Goal: Find specific page/section: Find specific page/section

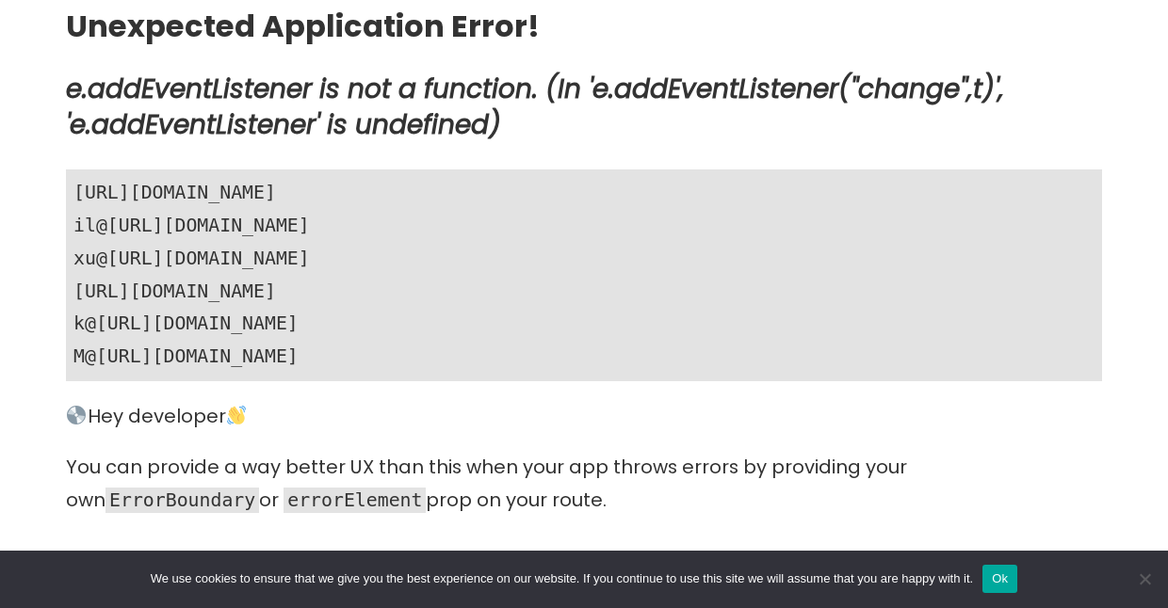
scroll to position [768, 0]
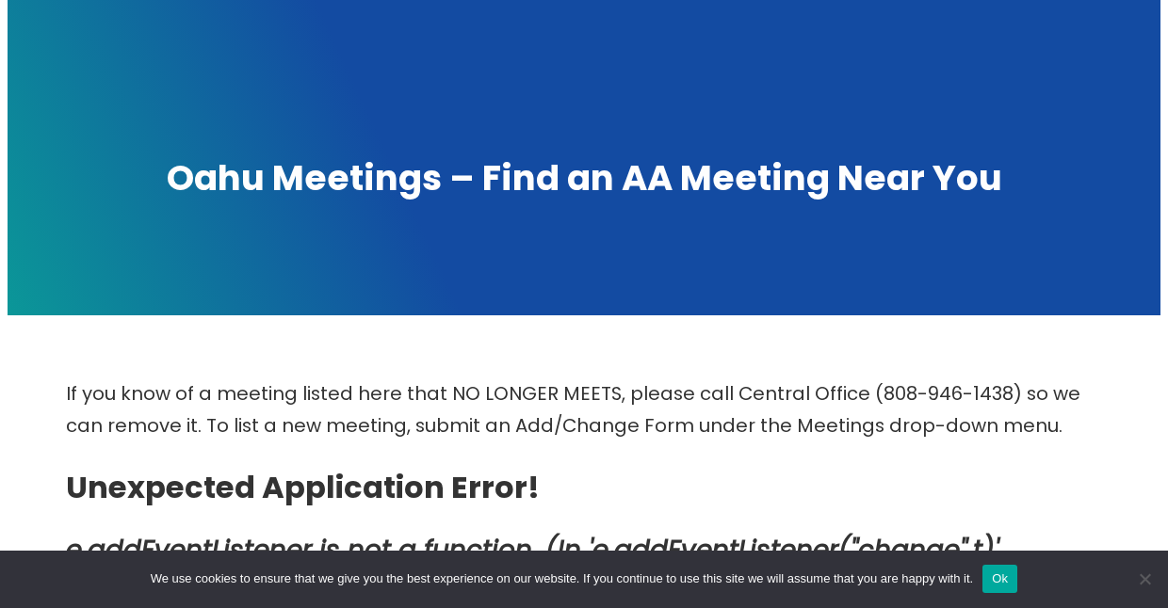
scroll to position [291, 0]
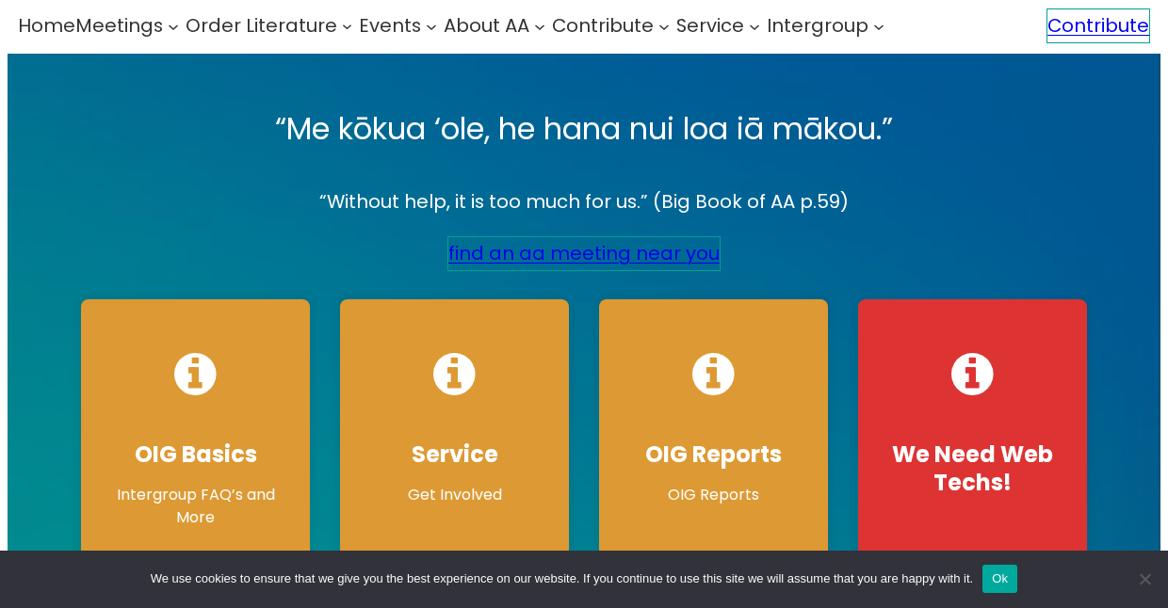
scroll to position [253, 0]
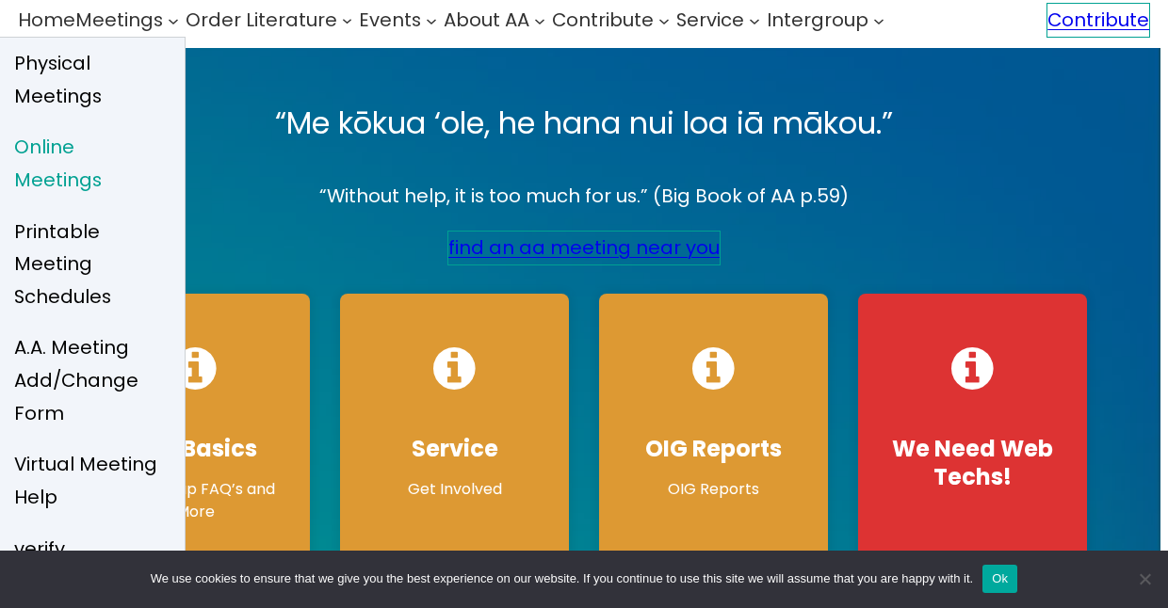
click at [105, 131] on span "Online Meetings" at bounding box center [89, 163] width 151 height 65
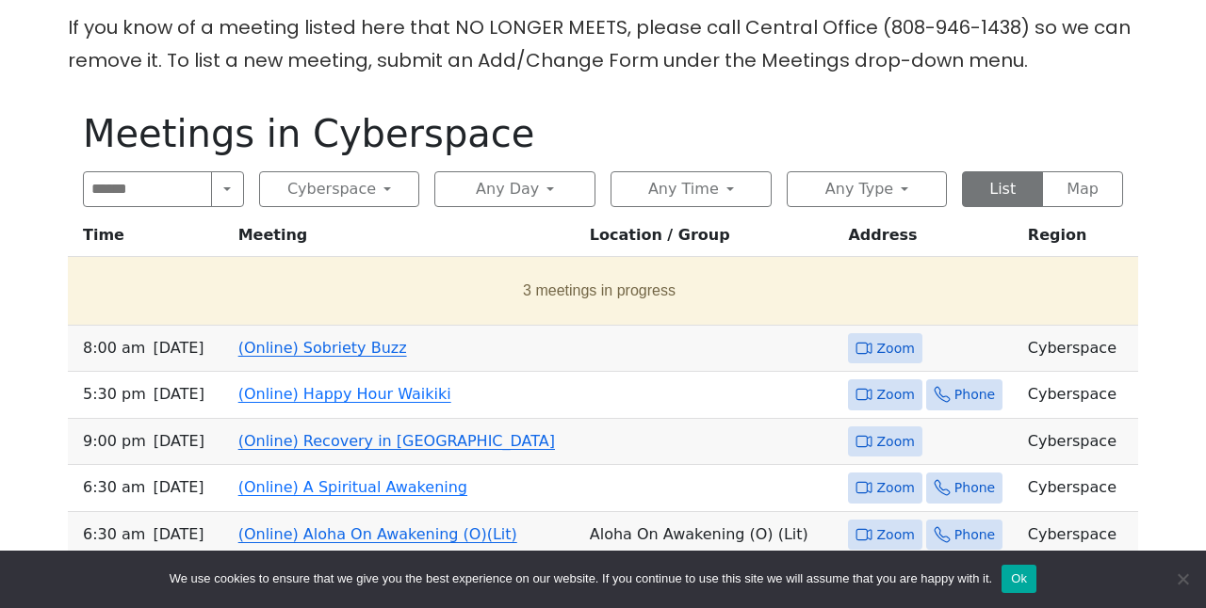
scroll to position [683, 0]
click at [324, 338] on link "(Online) Sobriety Buzz" at bounding box center [322, 347] width 169 height 18
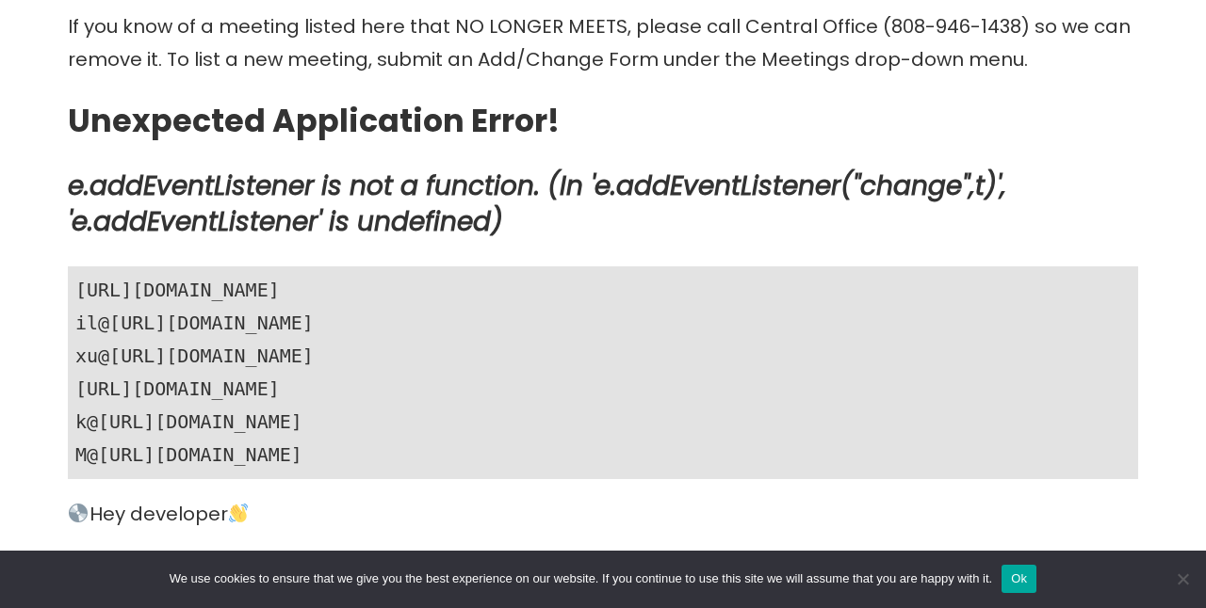
scroll to position [775, 0]
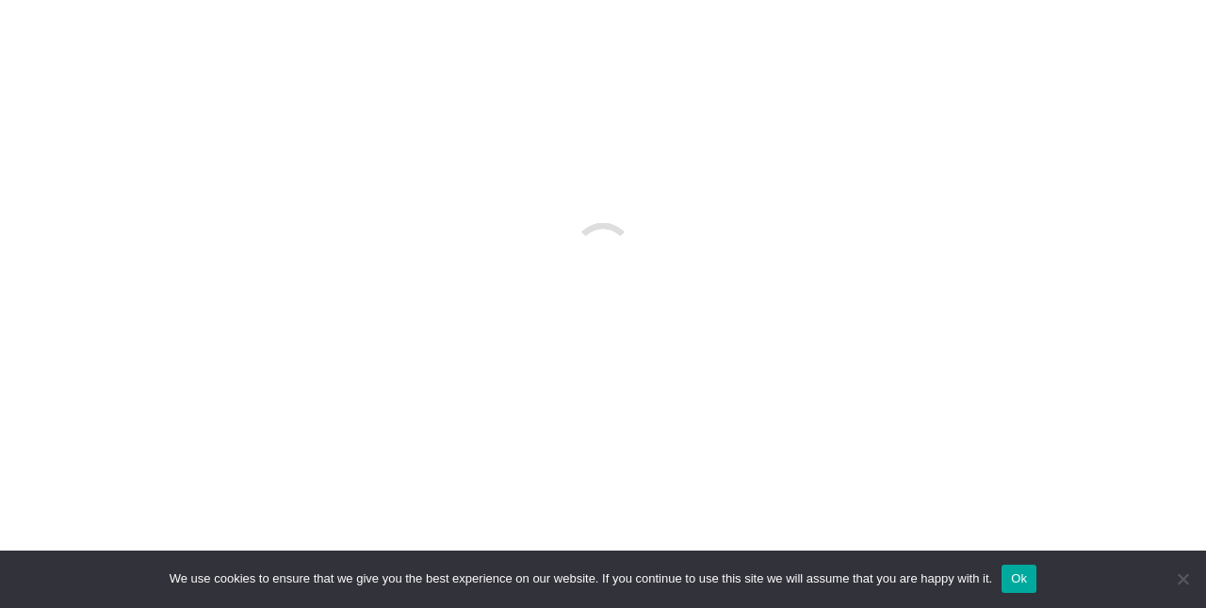
scroll to position [683, 0]
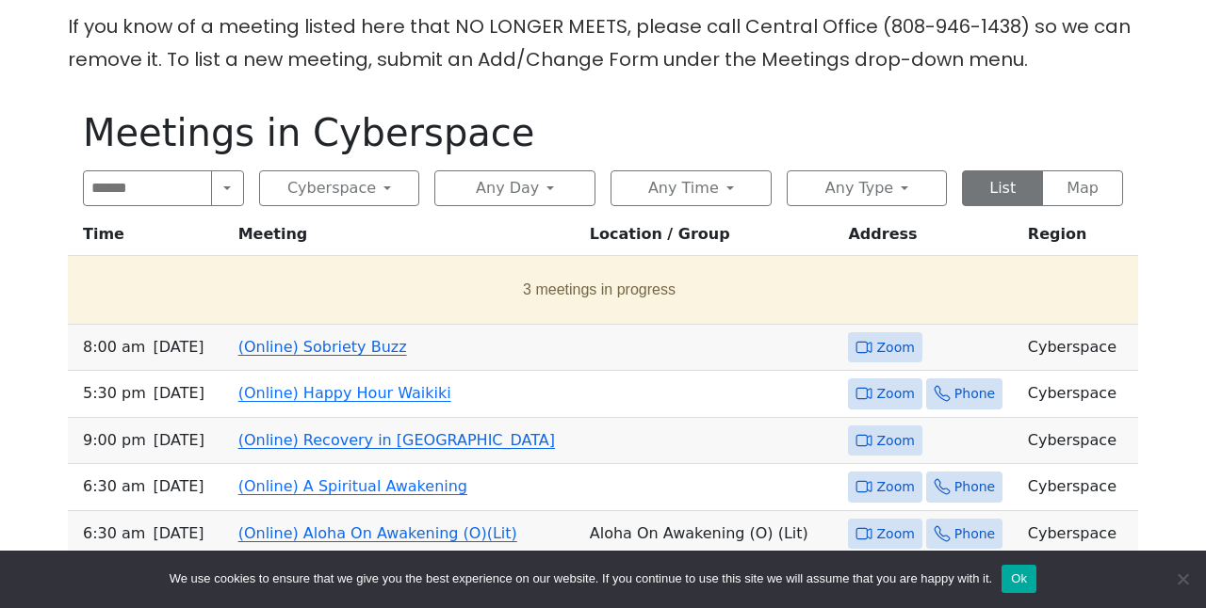
click at [34, 272] on div "Alcoholics Anonymous on Oahu The Oahu Central Office will be closed Monday, Sep…" at bounding box center [603, 566] width 1191 height 2482
click at [332, 338] on link "(Online) Sobriety Buzz" at bounding box center [322, 347] width 169 height 18
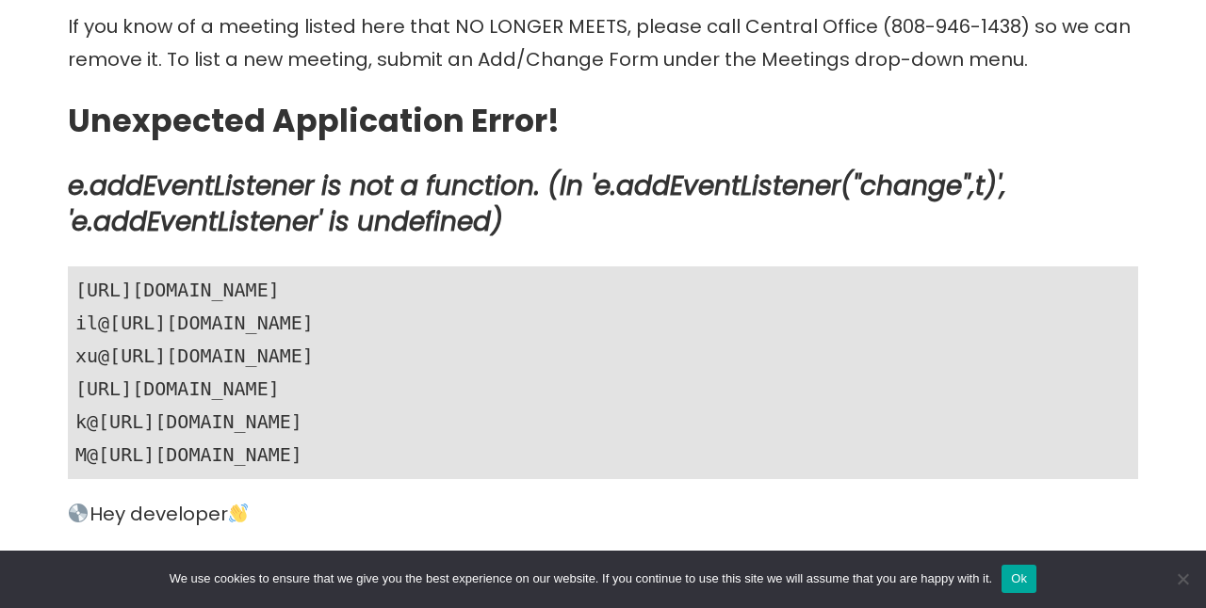
scroll to position [775, 0]
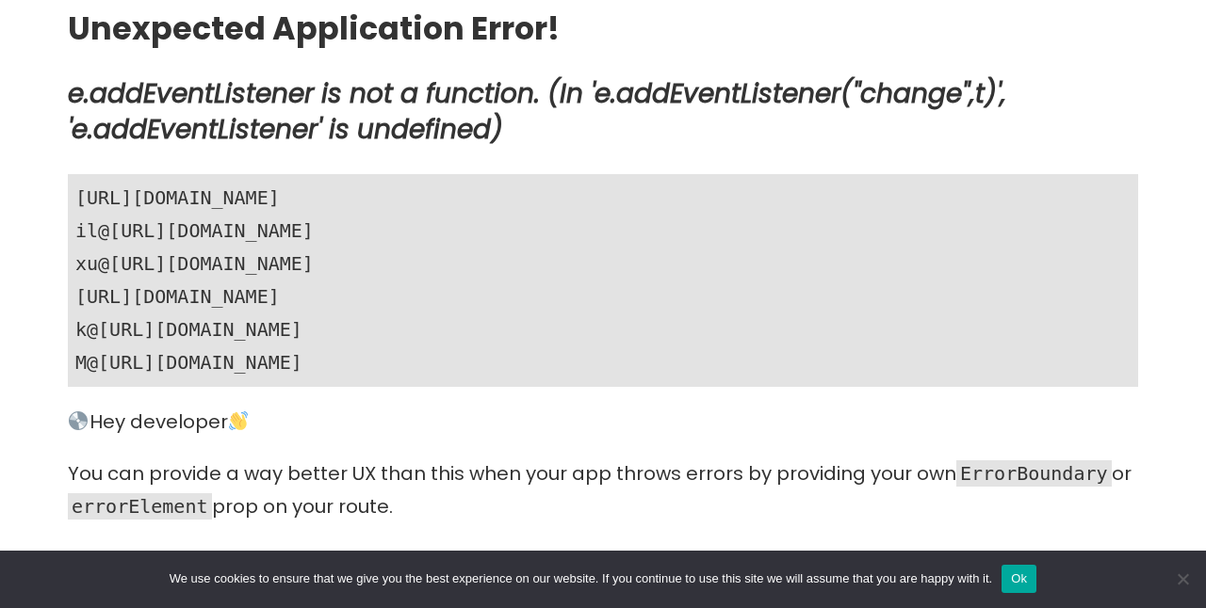
scroll to position [683, 0]
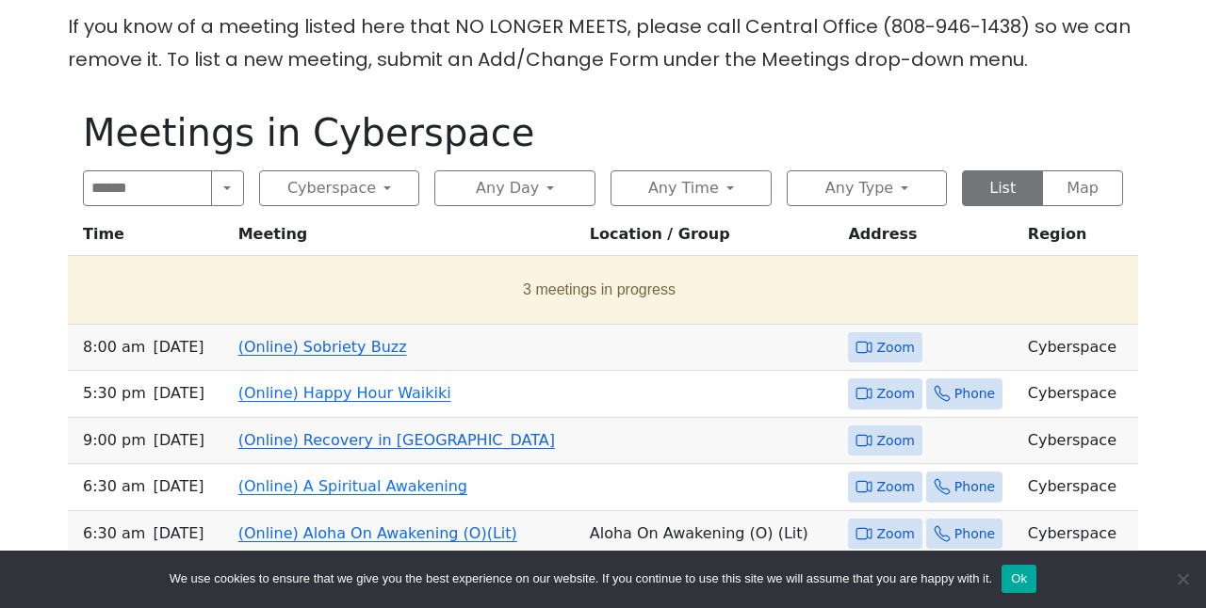
click at [319, 338] on link "(Online) Sobriety Buzz" at bounding box center [322, 347] width 169 height 18
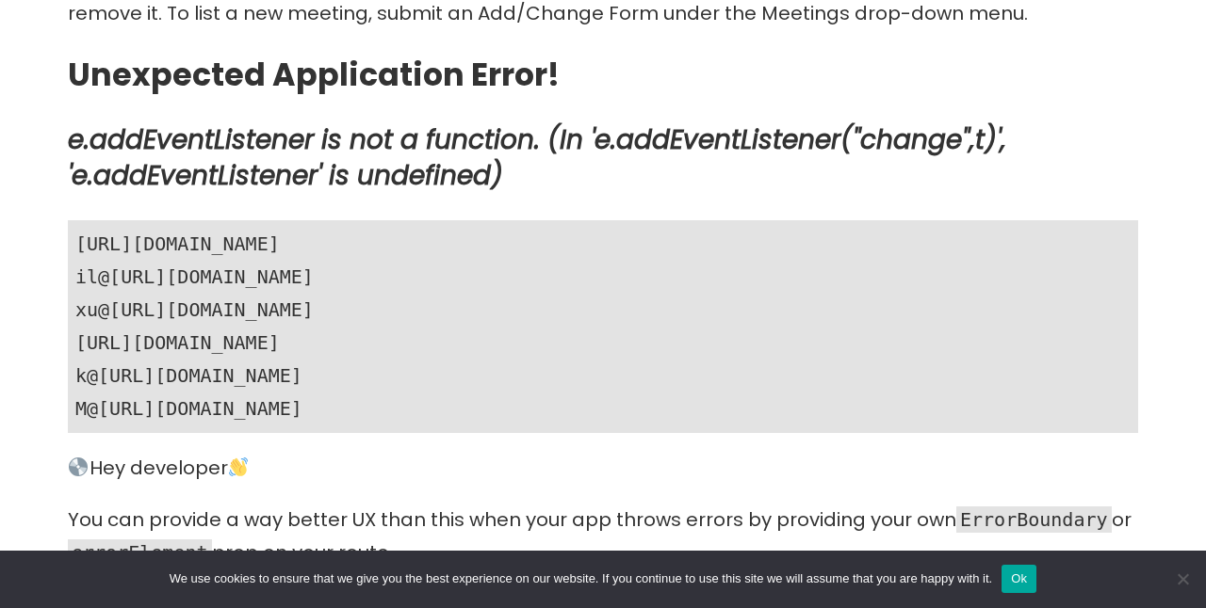
scroll to position [699, 0]
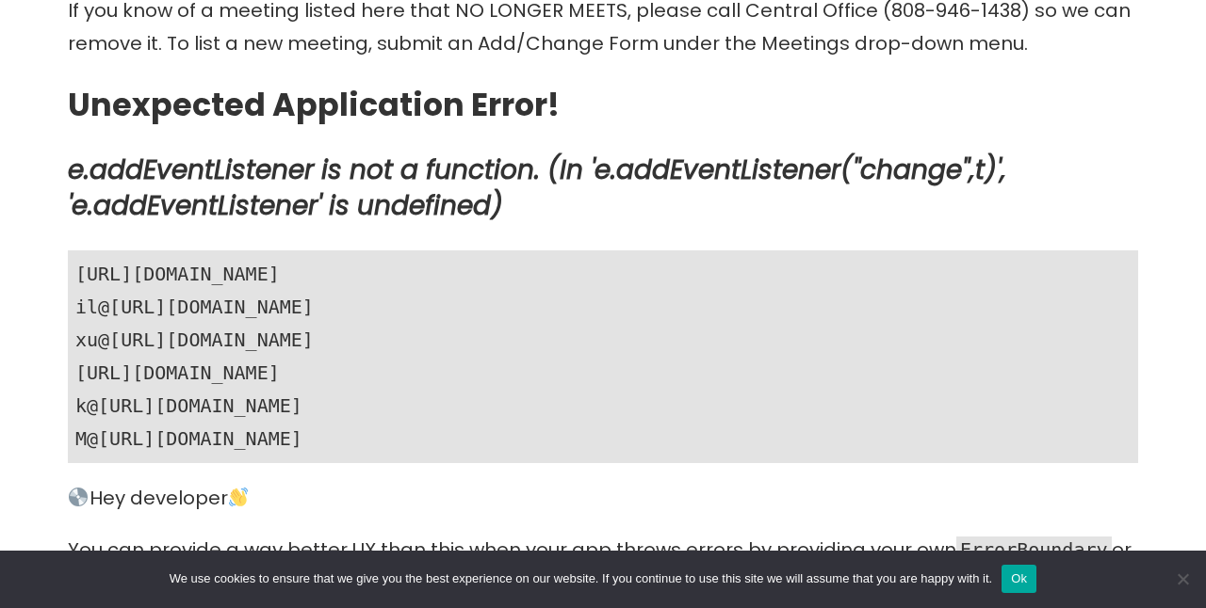
scroll to position [683, 0]
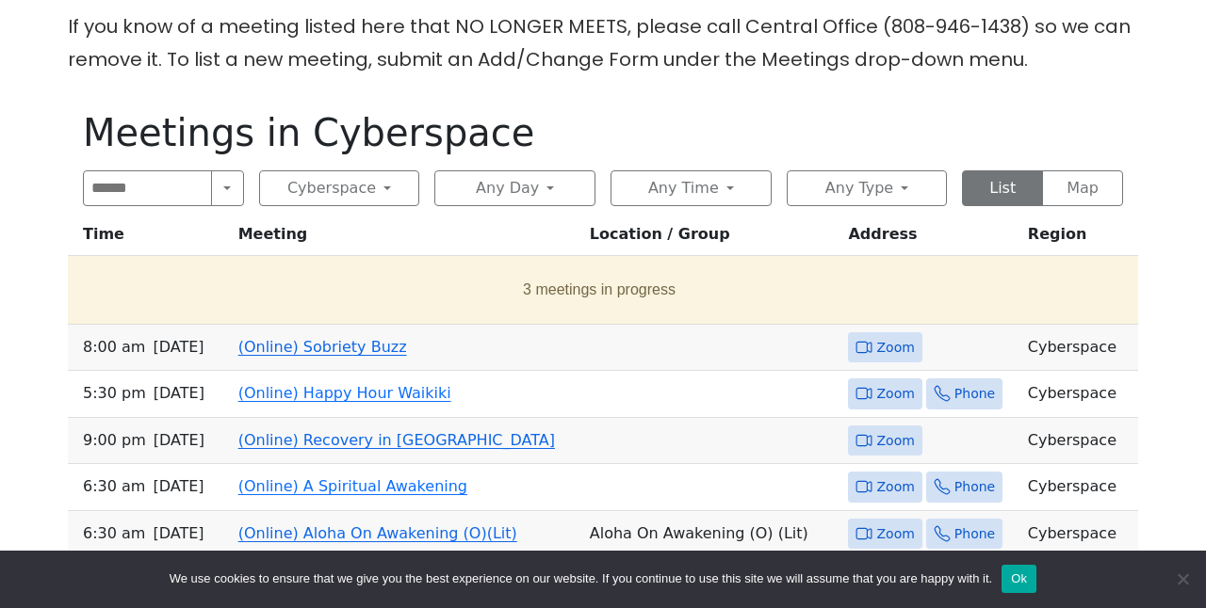
click at [328, 338] on link "(Online) Sobriety Buzz" at bounding box center [322, 347] width 169 height 18
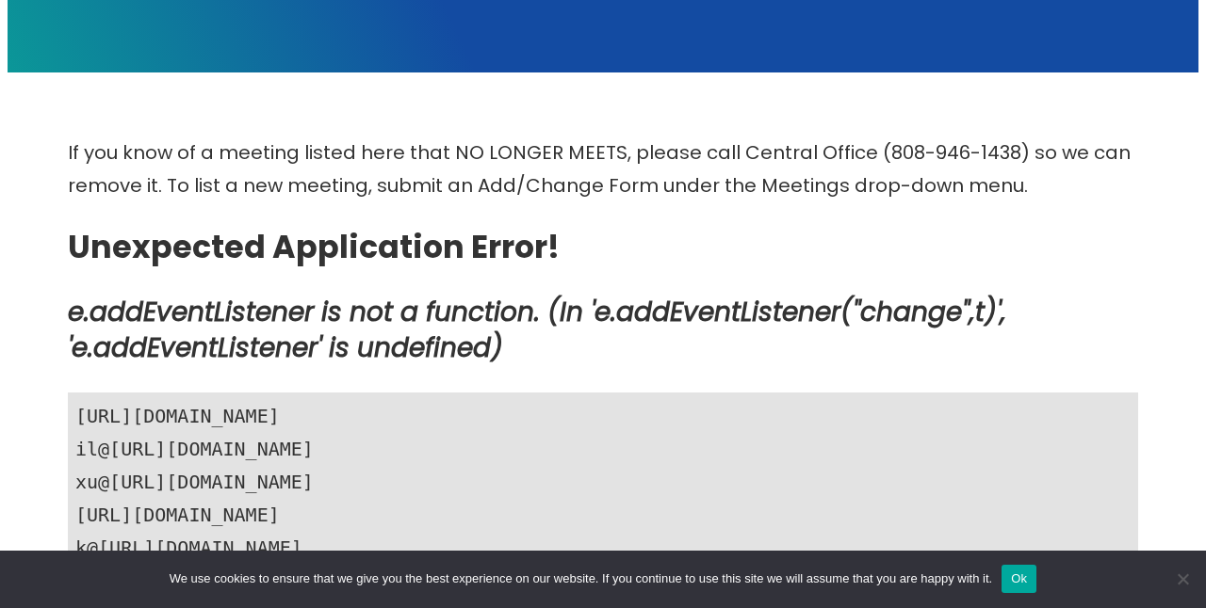
scroll to position [576, 0]
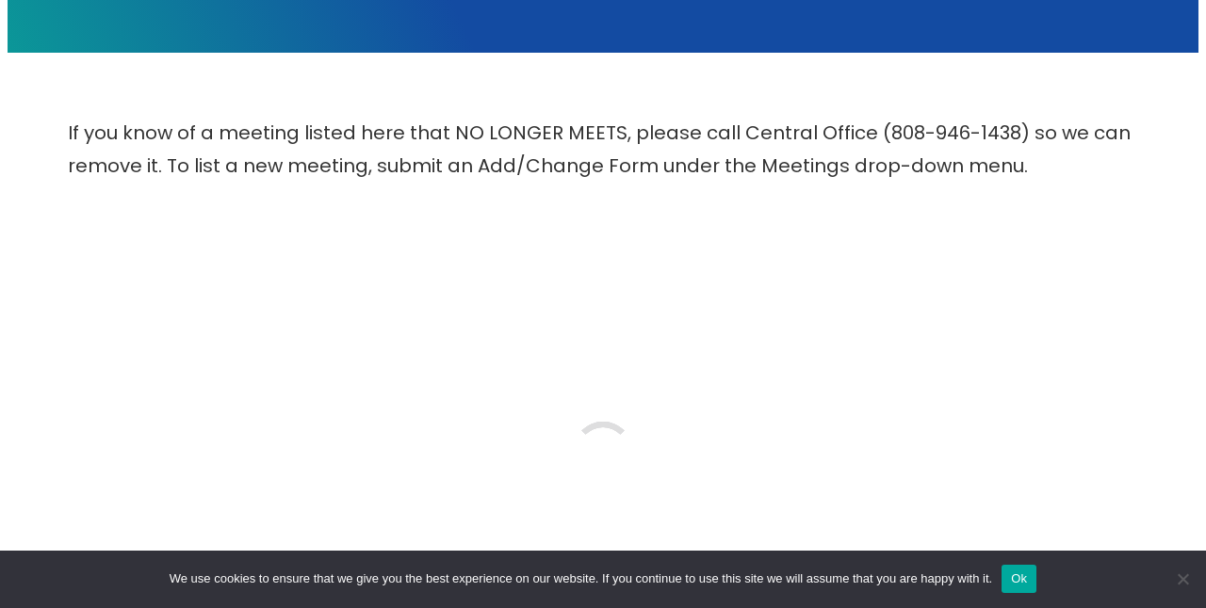
scroll to position [683, 0]
